Goal: Navigation & Orientation: Find specific page/section

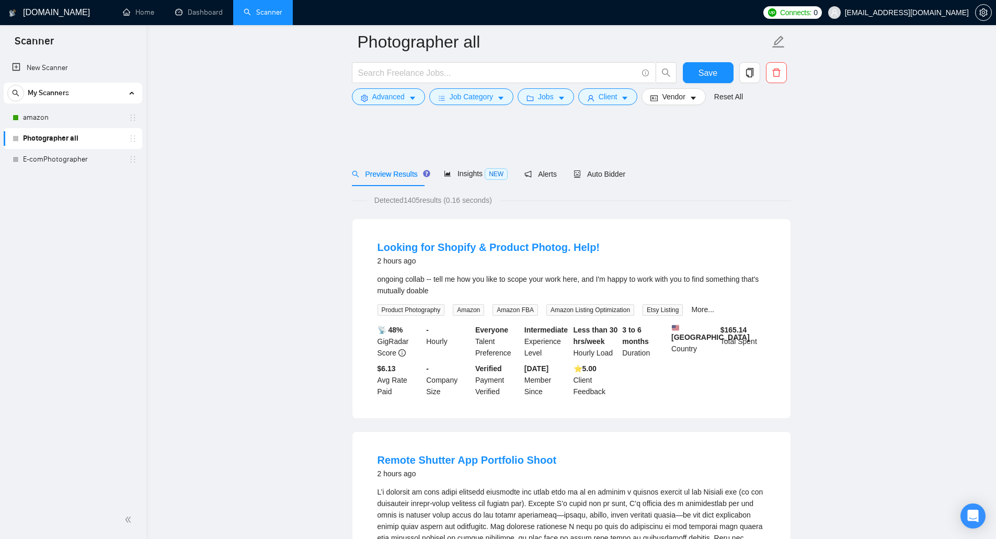
scroll to position [5234, 0]
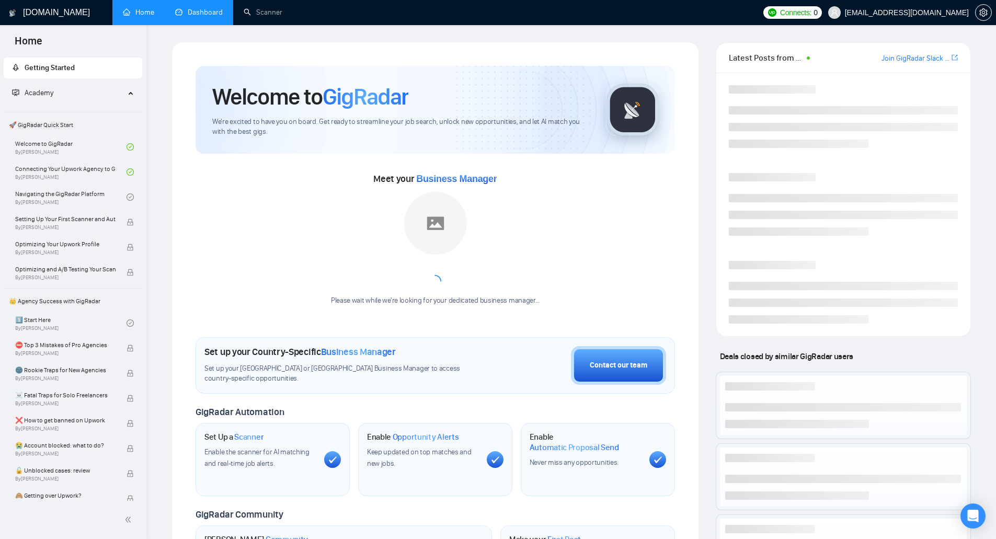
click at [189, 14] on link "Dashboard" at bounding box center [199, 12] width 48 height 9
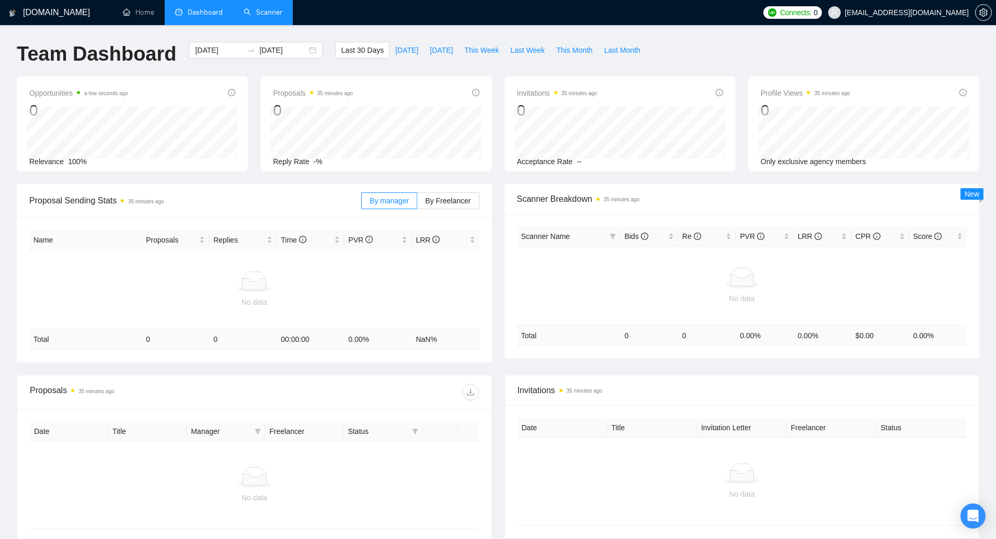
click at [268, 17] on link "Scanner" at bounding box center [263, 12] width 39 height 9
